Goal: Transaction & Acquisition: Subscribe to service/newsletter

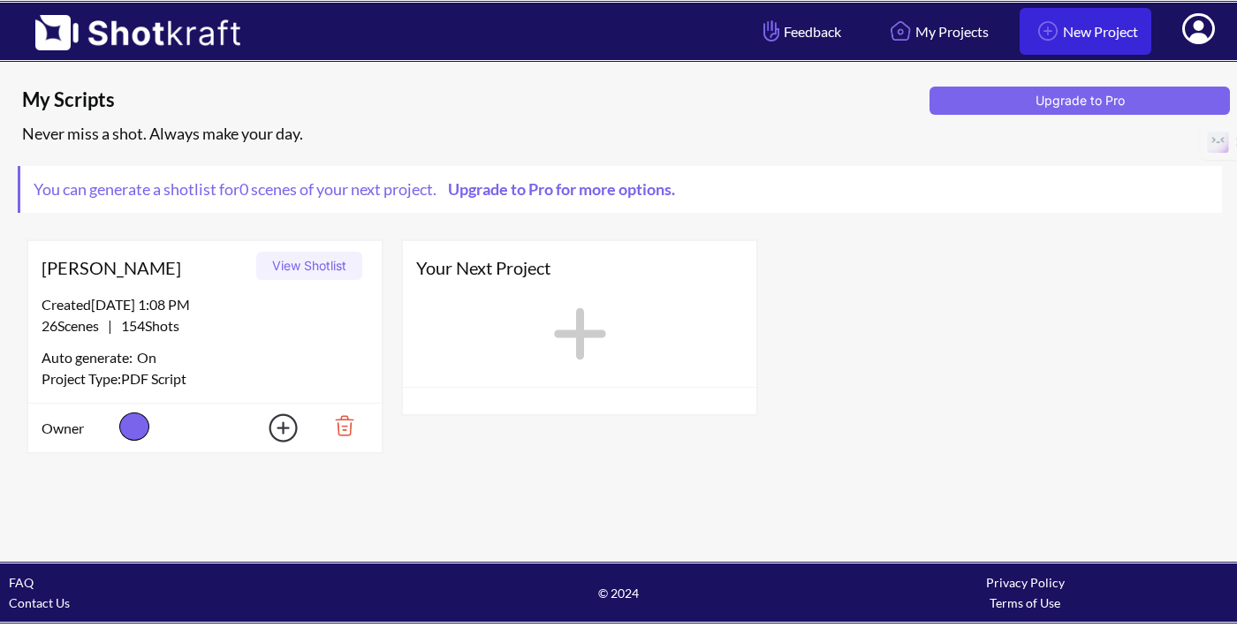
click at [1043, 34] on img at bounding box center [1048, 31] width 30 height 30
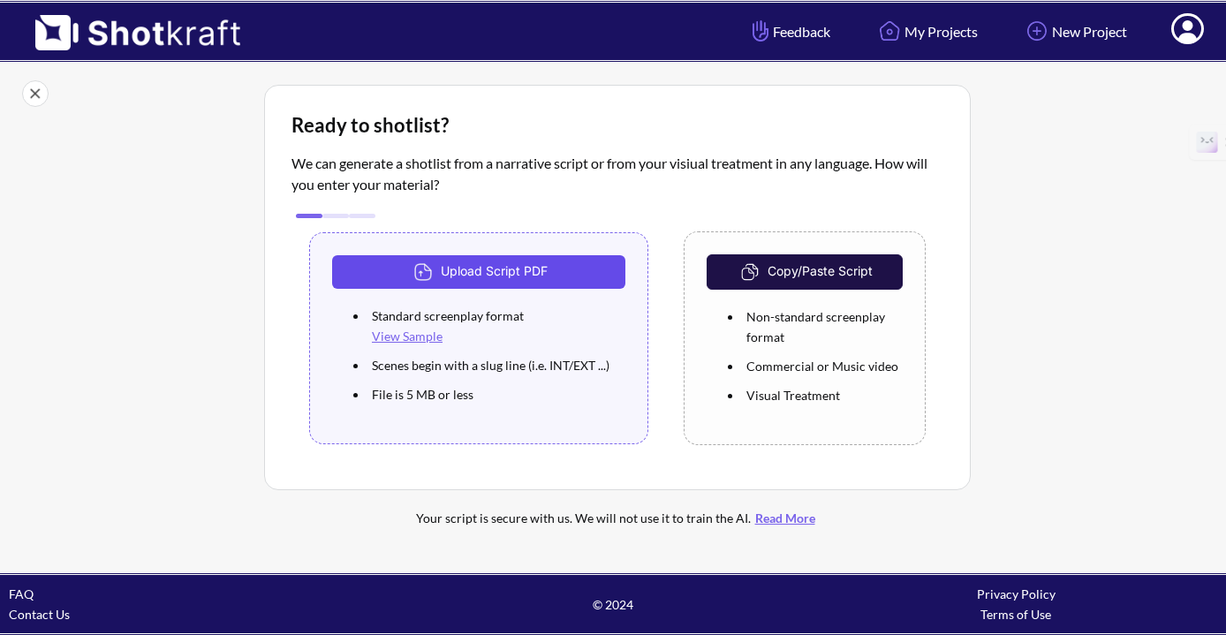
click at [565, 274] on button "Upload Script PDF" at bounding box center [478, 272] width 293 height 34
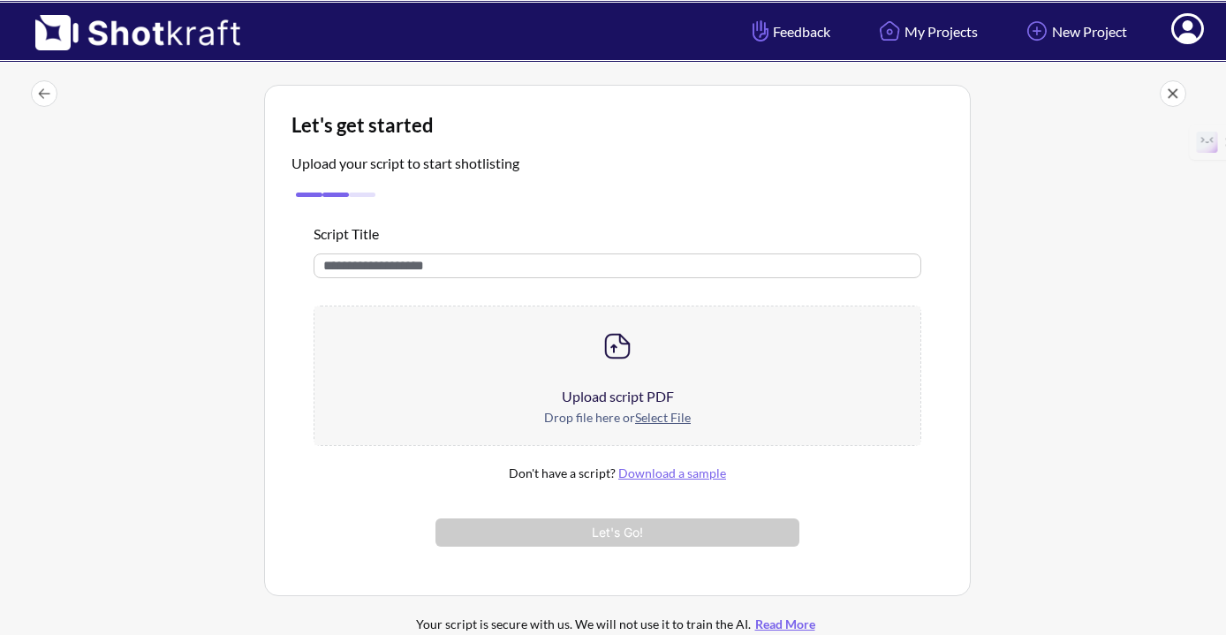
click at [565, 274] on input "text" at bounding box center [618, 266] width 608 height 25
paste input "**********"
click at [360, 265] on input "**********" at bounding box center [618, 266] width 608 height 25
type input "**********"
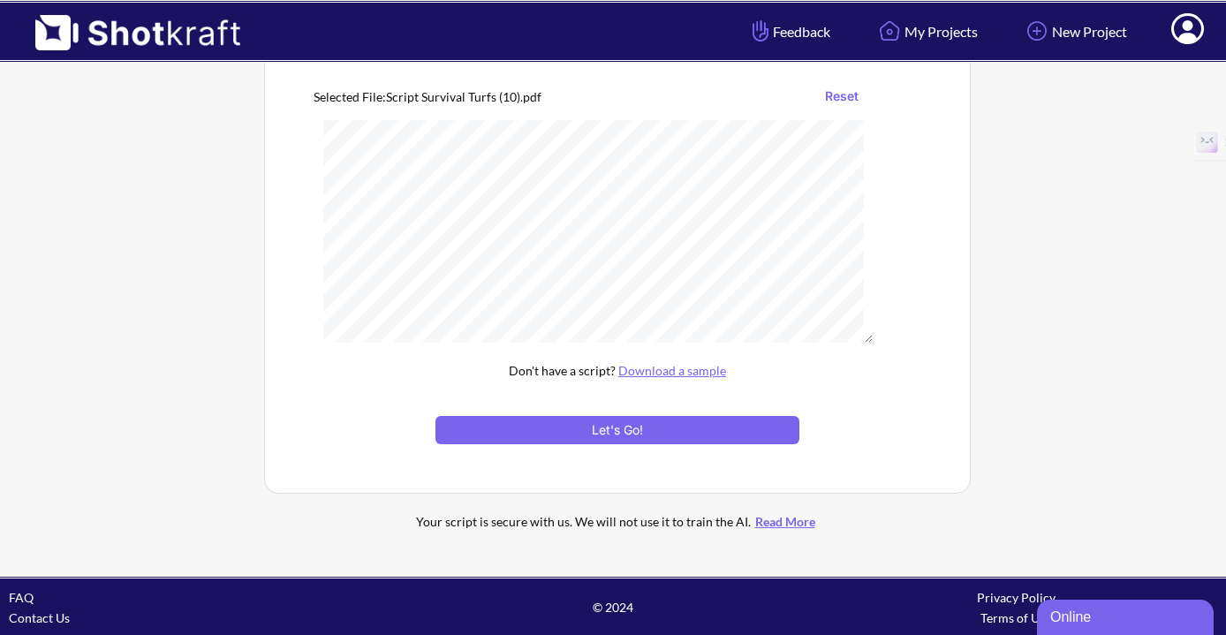
scroll to position [229, 0]
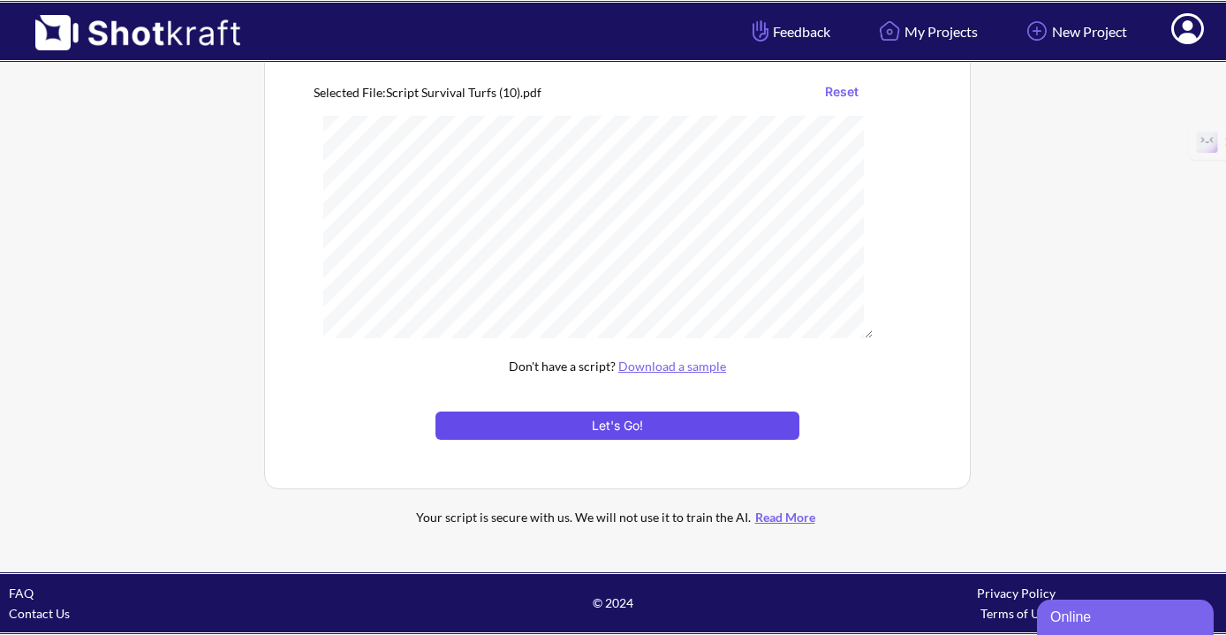
click at [695, 418] on button "Let's Go!" at bounding box center [618, 426] width 364 height 28
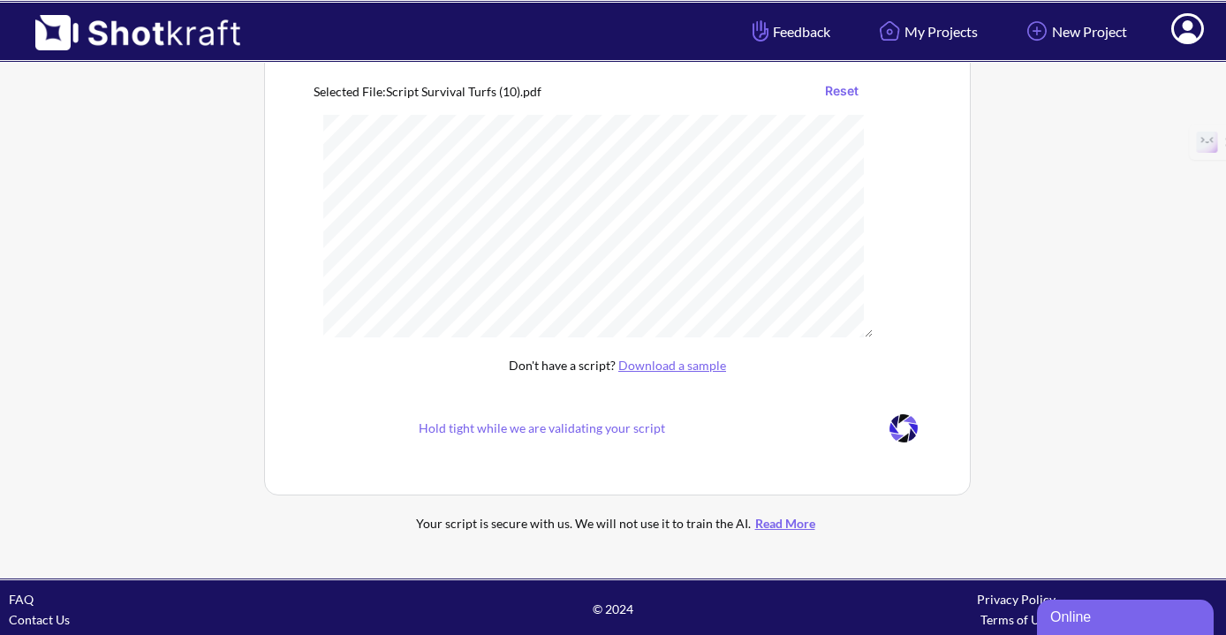
scroll to position [82, 0]
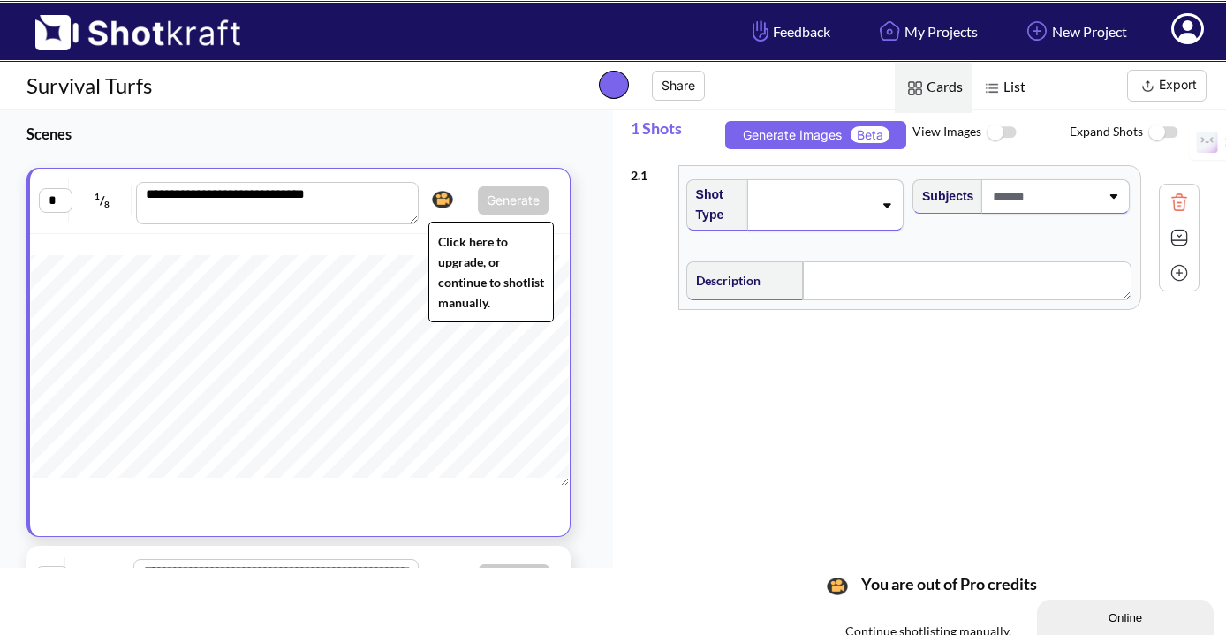
click at [435, 197] on img at bounding box center [443, 199] width 30 height 27
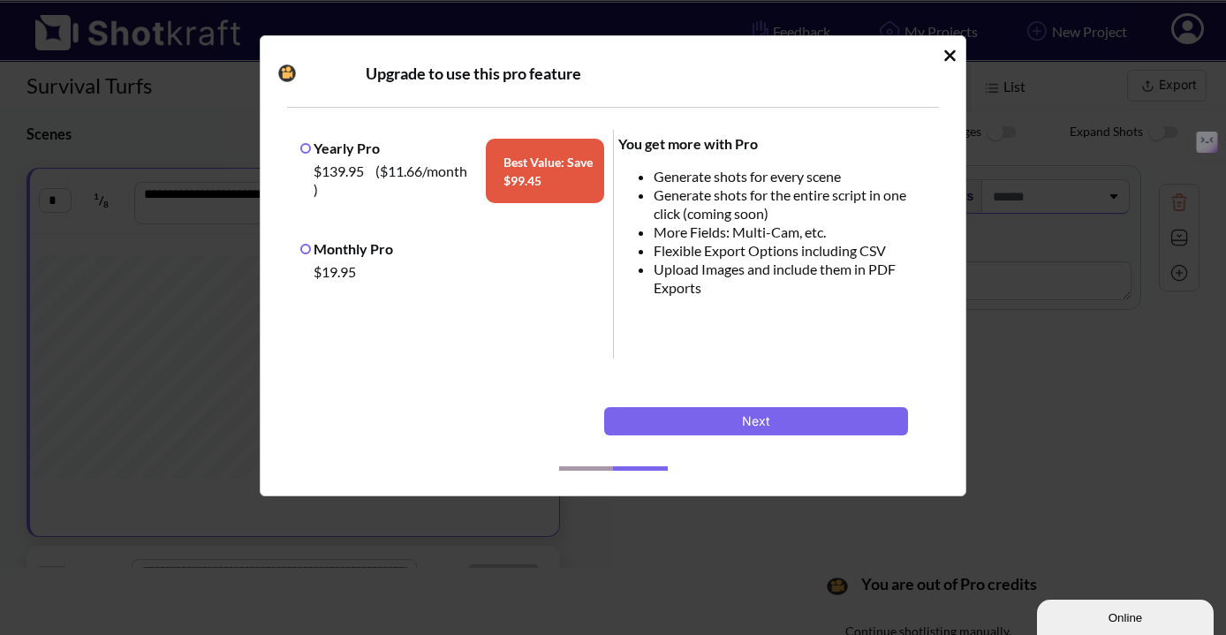
click at [337, 256] on label "Monthly Pro" at bounding box center [346, 248] width 93 height 17
click at [668, 421] on button "Next" at bounding box center [756, 421] width 304 height 28
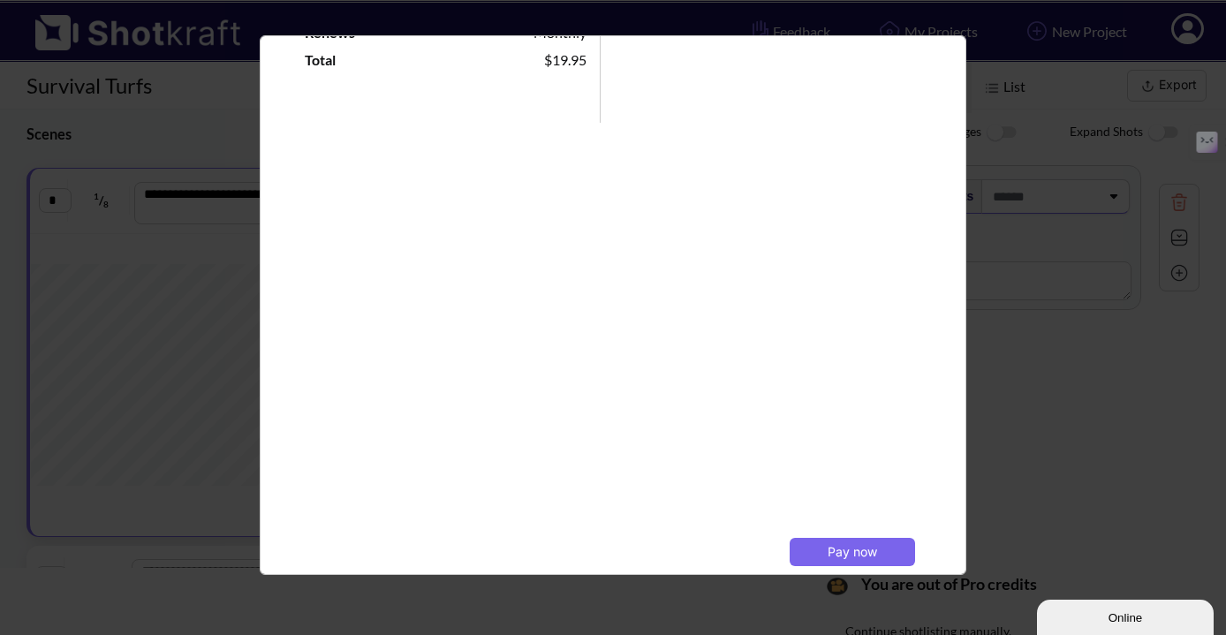
scroll to position [505, 0]
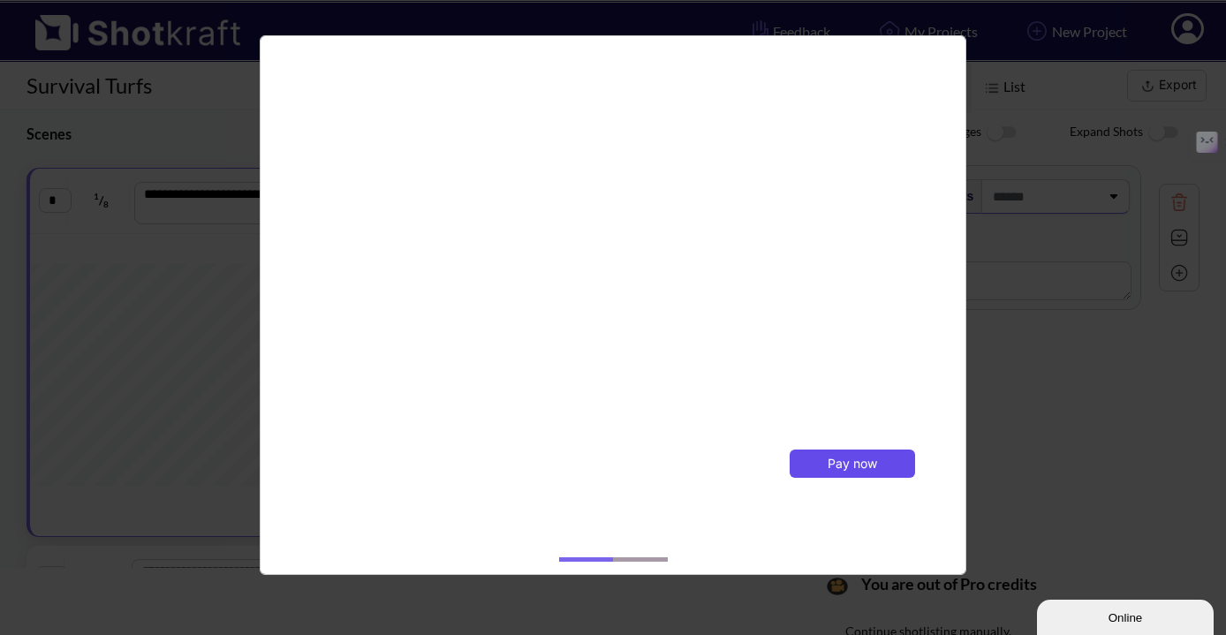
click at [828, 461] on span "Pay now" at bounding box center [852, 463] width 49 height 15
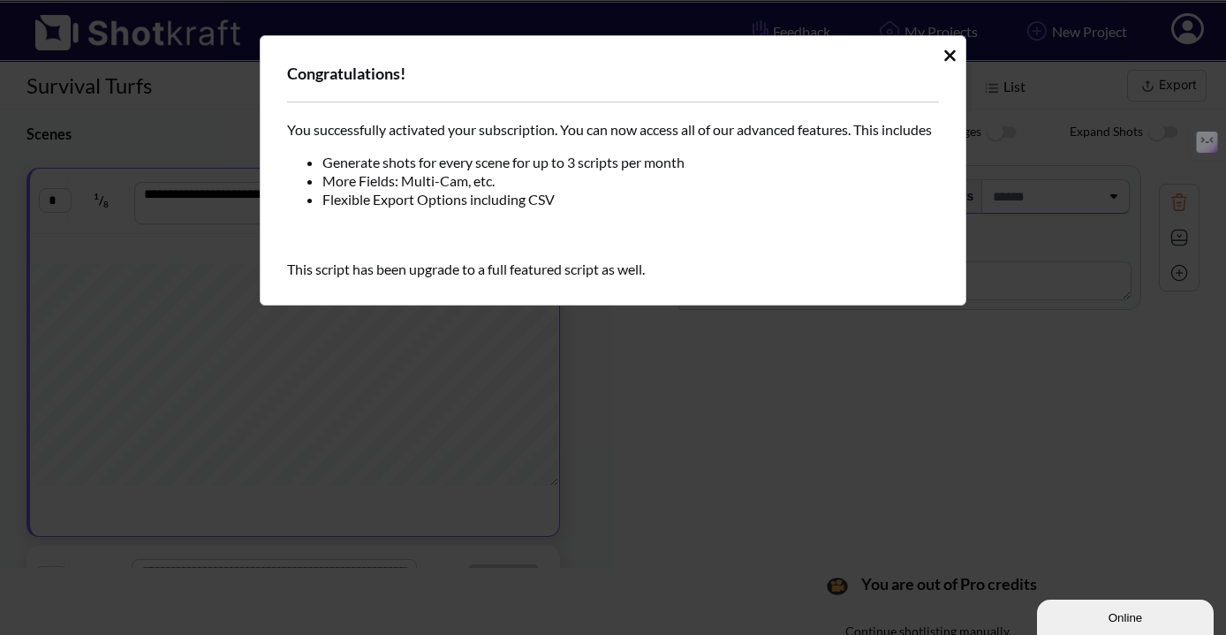
scroll to position [0, 0]
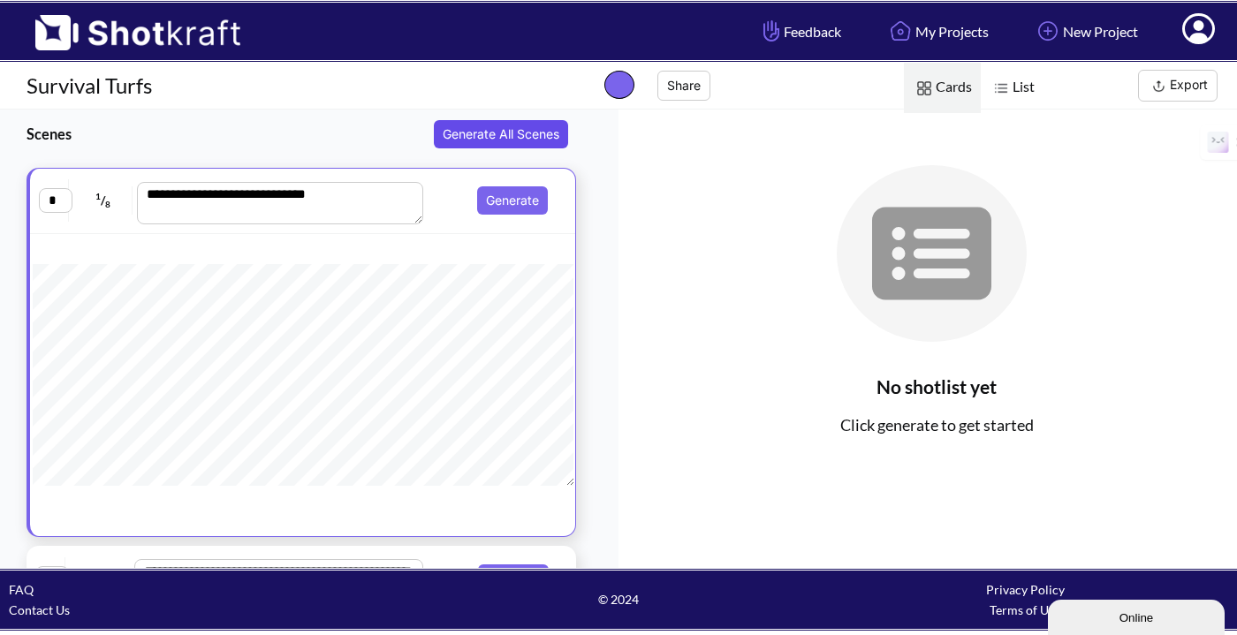
click at [520, 138] on button "Generate All Scenes" at bounding box center [501, 134] width 134 height 28
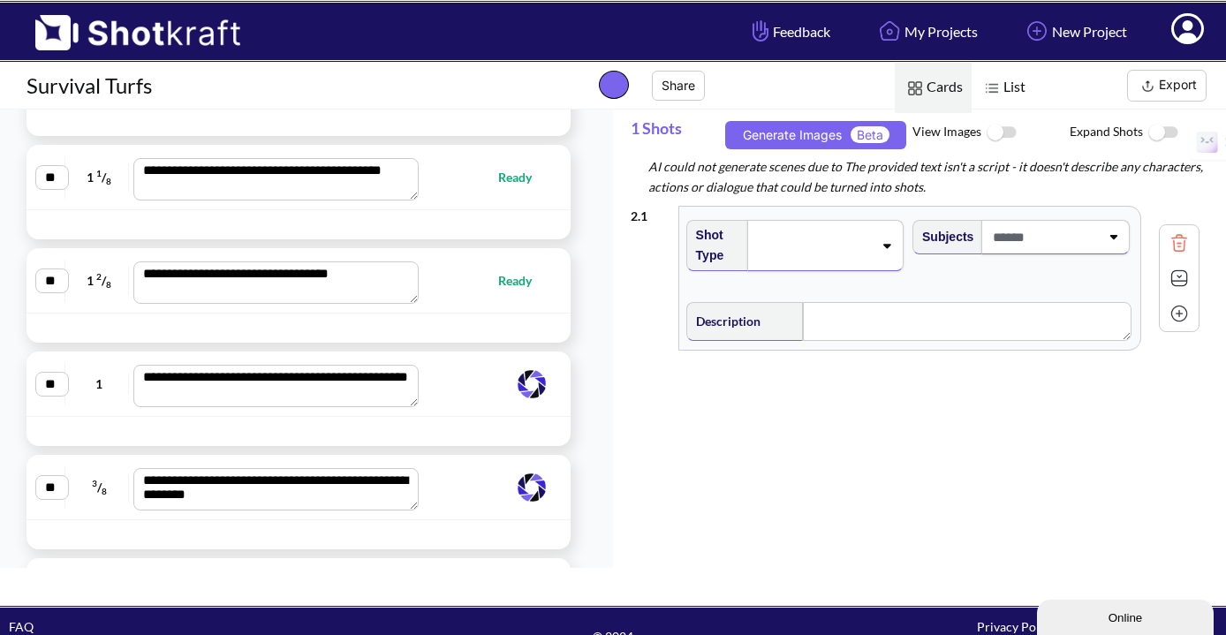
scroll to position [10018, 0]
